Goal: Find specific page/section: Find specific page/section

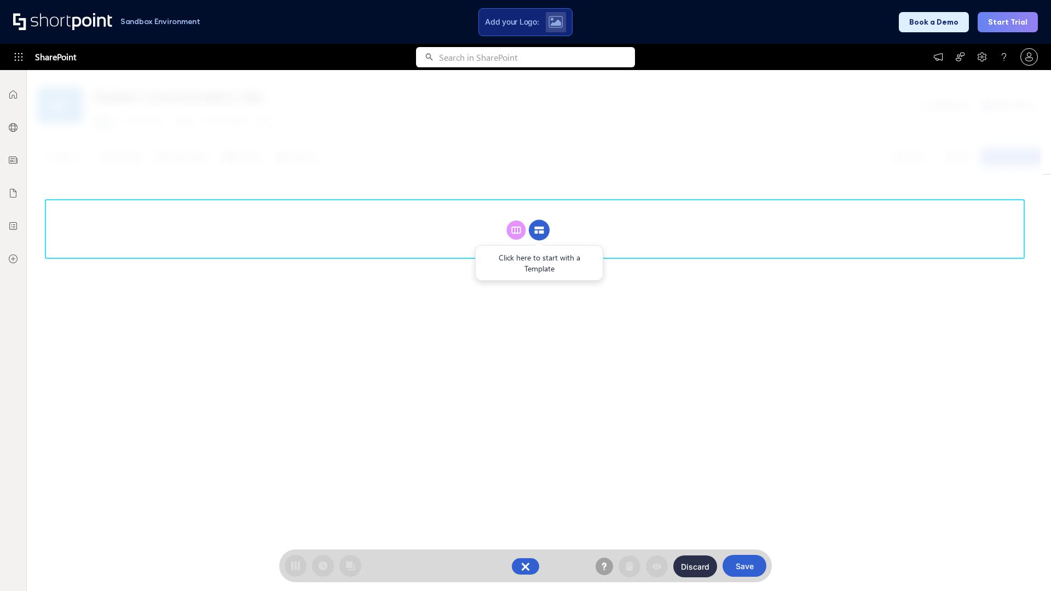
click at [539, 230] on circle at bounding box center [539, 230] width 21 height 21
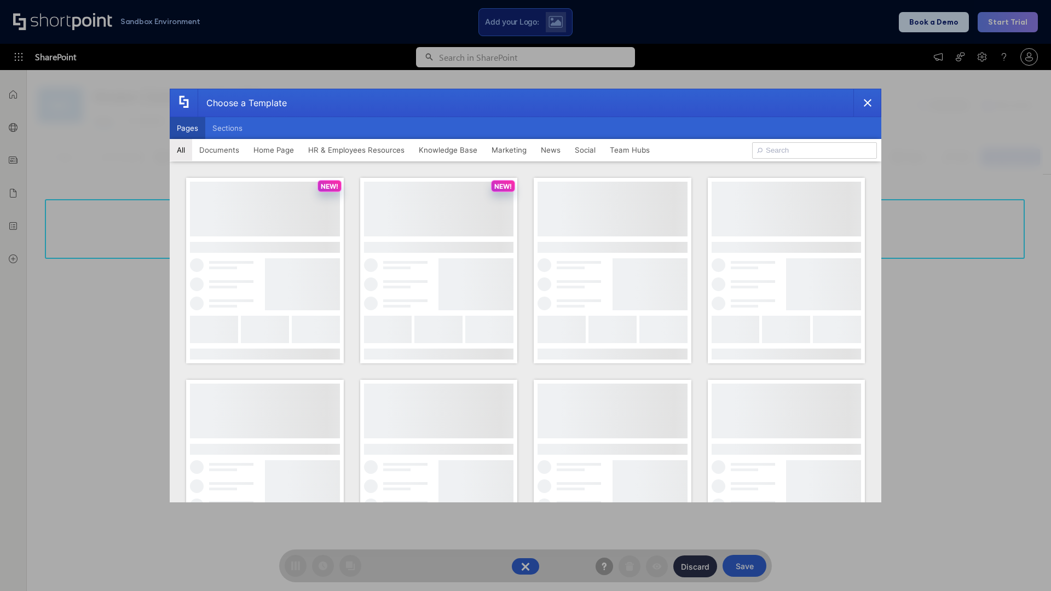
click at [187, 128] on button "Pages" at bounding box center [188, 128] width 36 height 22
type input "Social Layout 1"
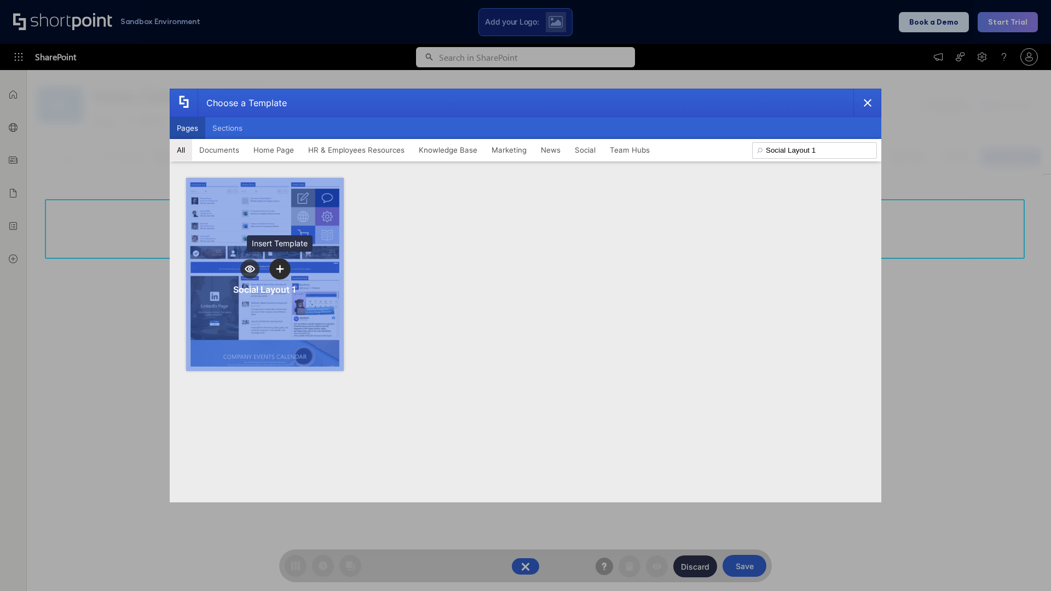
click at [280, 269] on icon "template selector" at bounding box center [280, 269] width 8 height 8
